Goal: Information Seeking & Learning: Learn about a topic

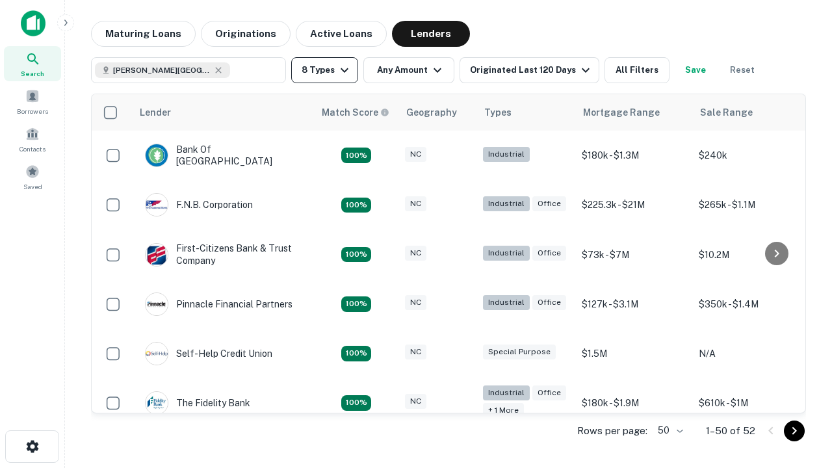
click at [324, 70] on button "8 Types" at bounding box center [324, 70] width 67 height 26
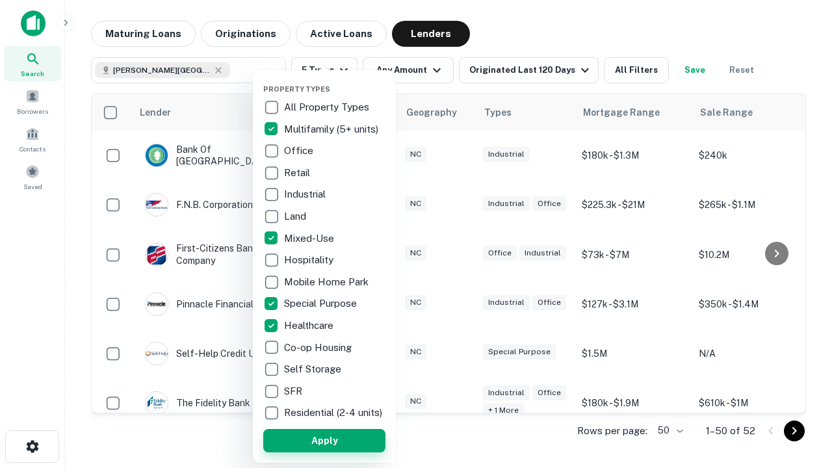
click at [324, 440] on button "Apply" at bounding box center [324, 440] width 122 height 23
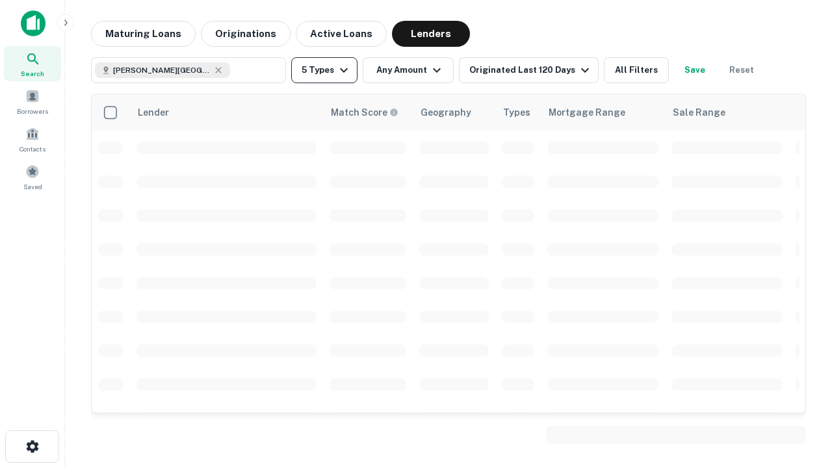
click at [324, 70] on button "5 Types" at bounding box center [324, 70] width 66 height 26
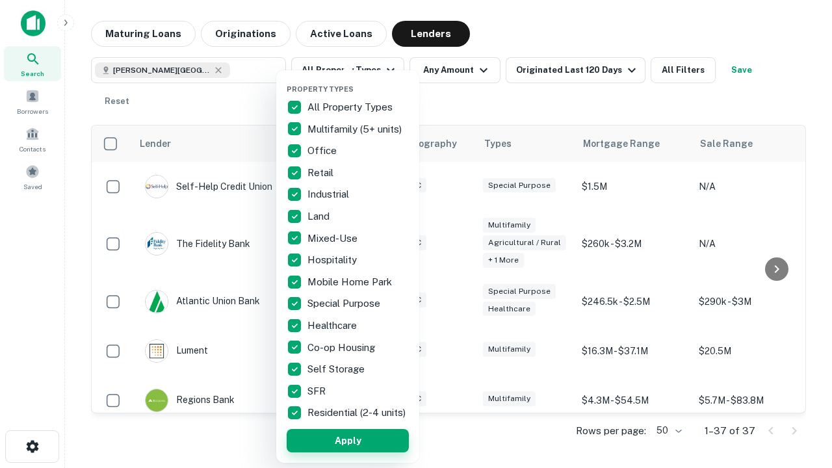
click at [348, 440] on button "Apply" at bounding box center [348, 440] width 122 height 23
